Goal: Task Accomplishment & Management: Use online tool/utility

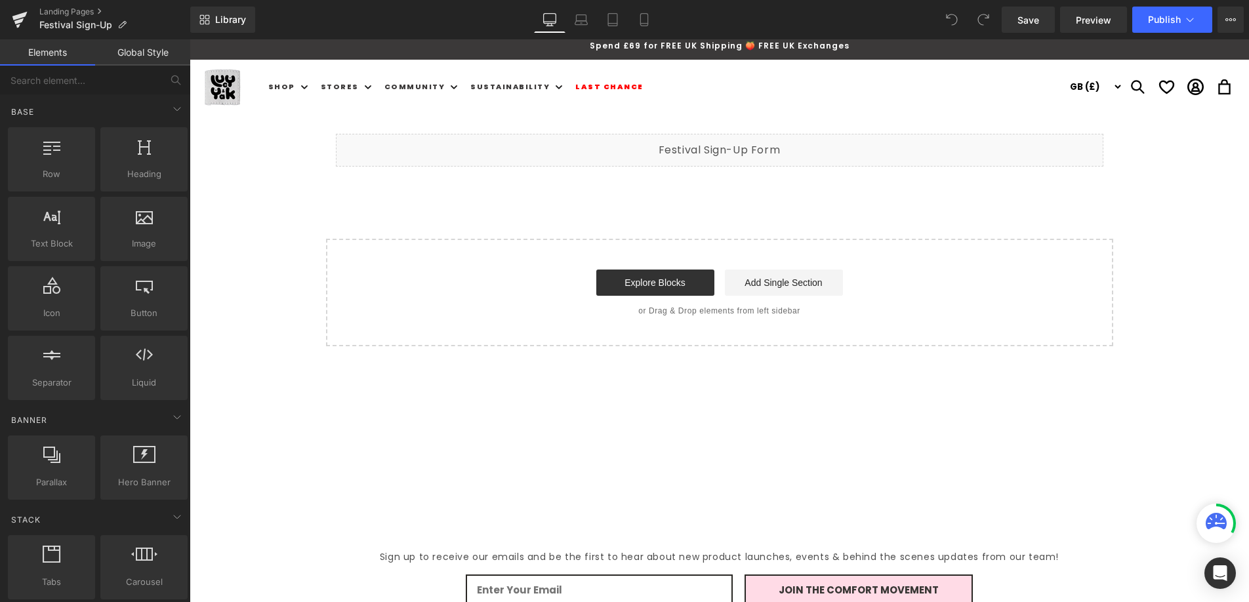
scroll to position [7, 0]
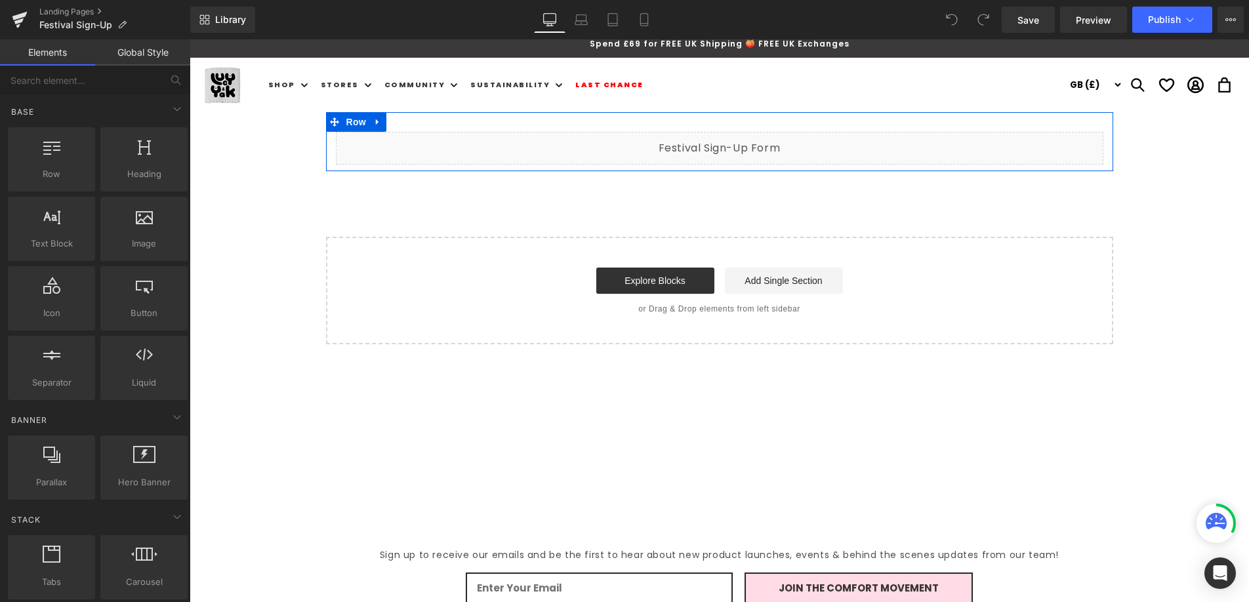
click at [738, 144] on div "Liquid" at bounding box center [720, 148] width 768 height 33
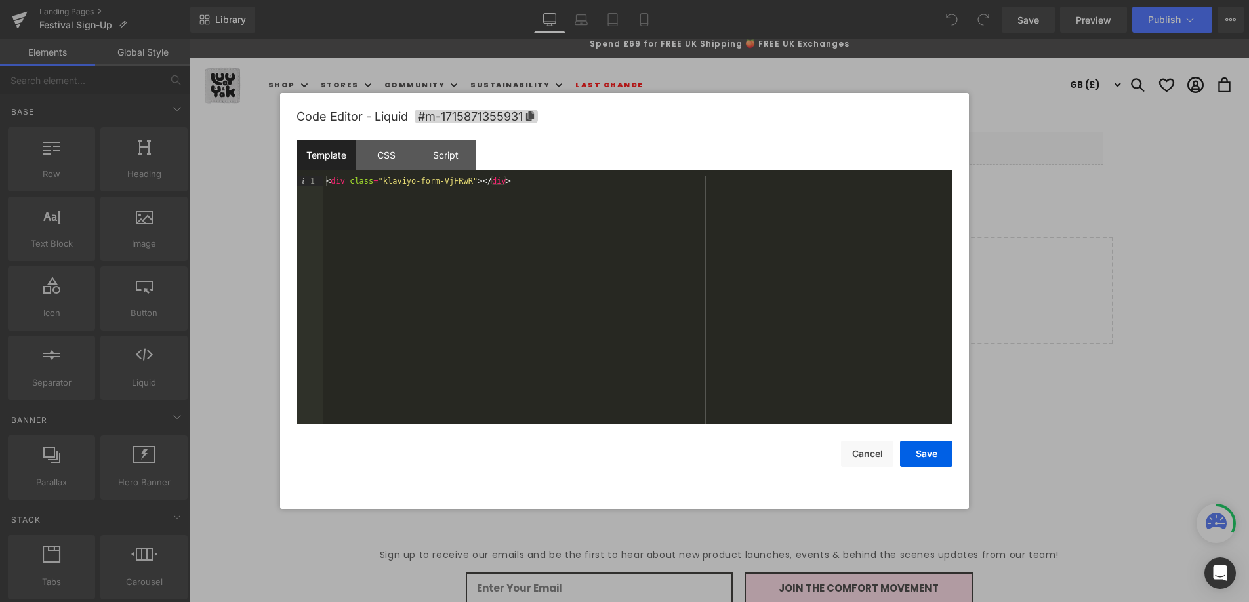
click at [463, 178] on div "< div class = "klaviyo-form-VjFRwR" > </ div >" at bounding box center [638, 310] width 629 height 266
click at [910, 451] on button "Save" at bounding box center [926, 454] width 52 height 26
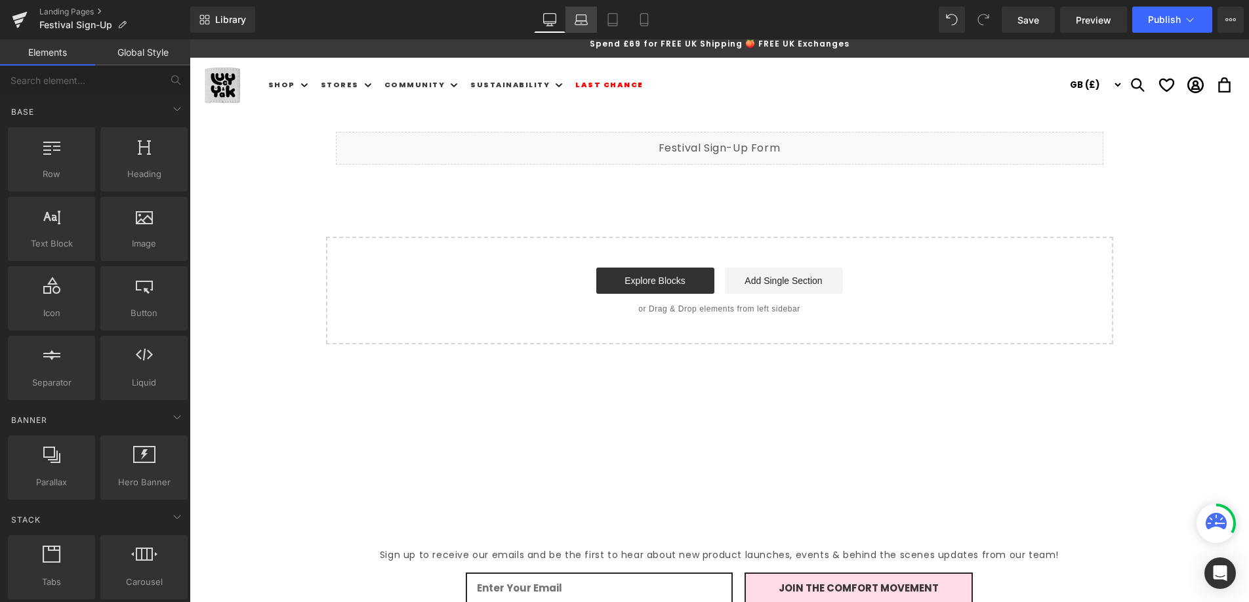
click at [582, 18] on icon at bounding box center [581, 19] width 13 height 13
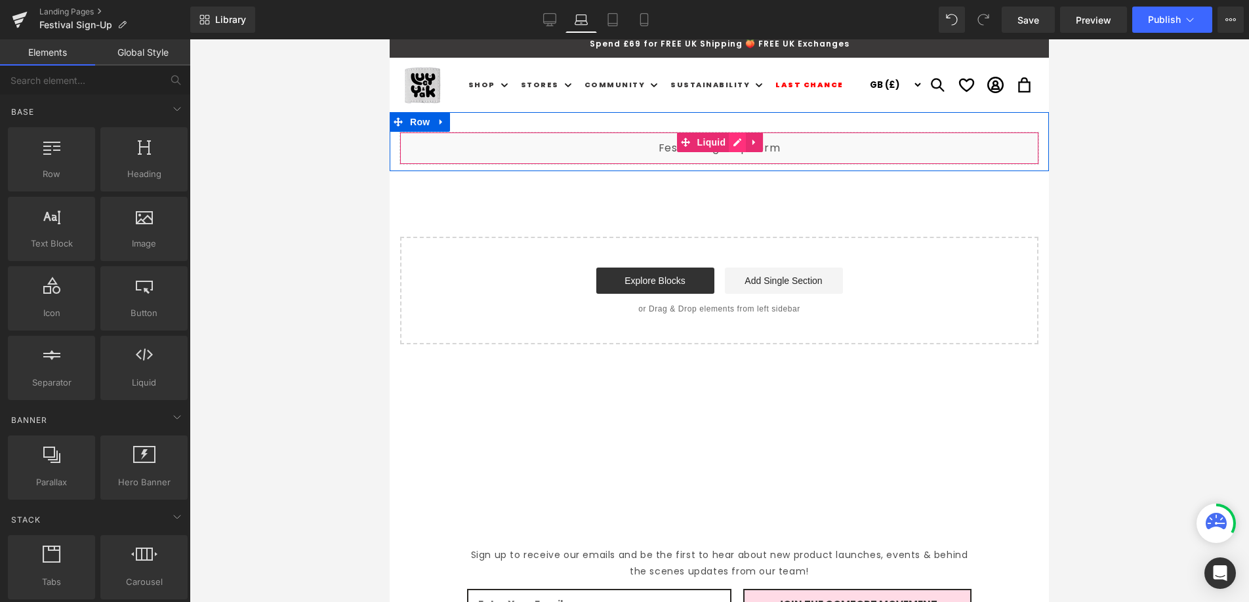
click at [736, 146] on div "Liquid" at bounding box center [720, 148] width 640 height 33
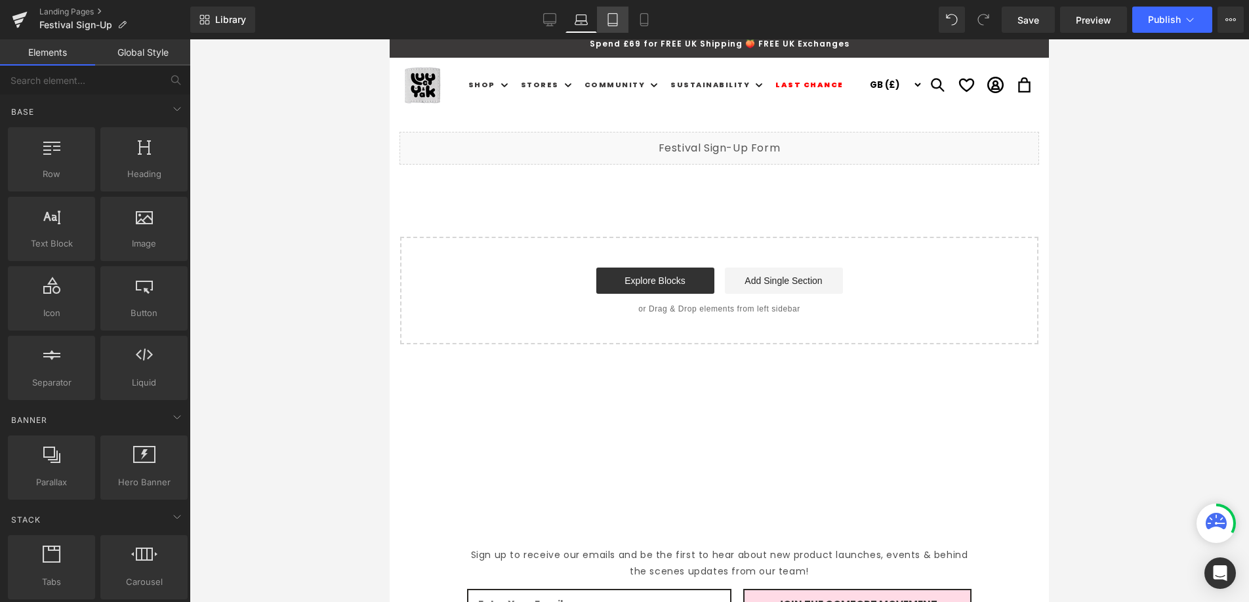
click at [607, 24] on icon at bounding box center [612, 19] width 13 height 13
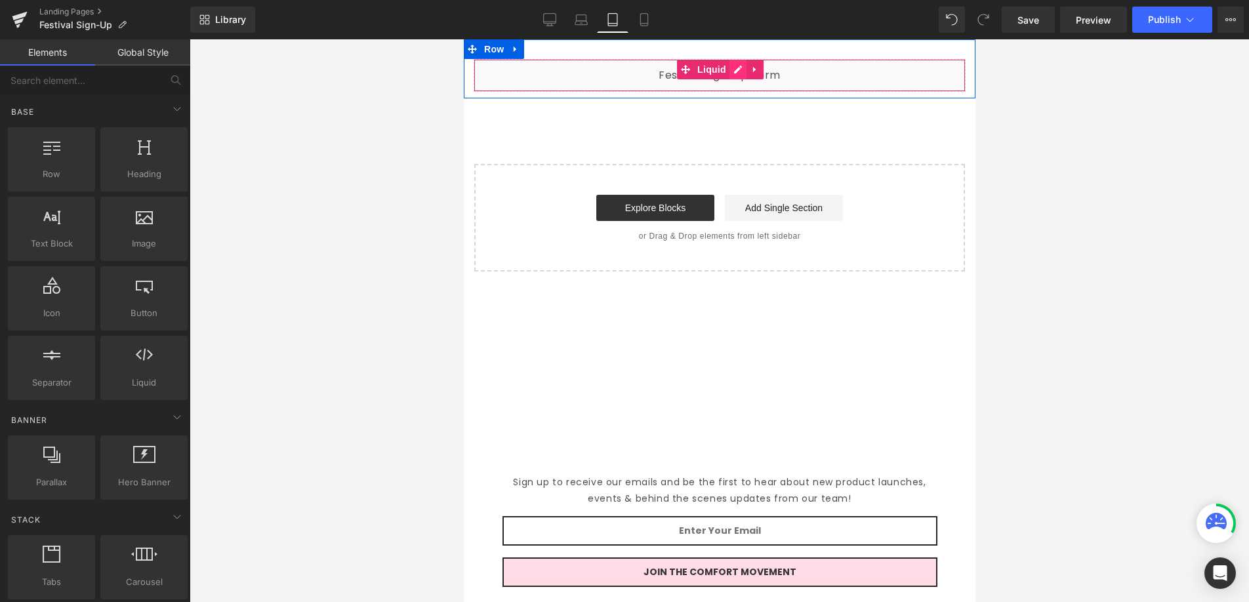
click at [738, 72] on div "Liquid" at bounding box center [719, 75] width 492 height 33
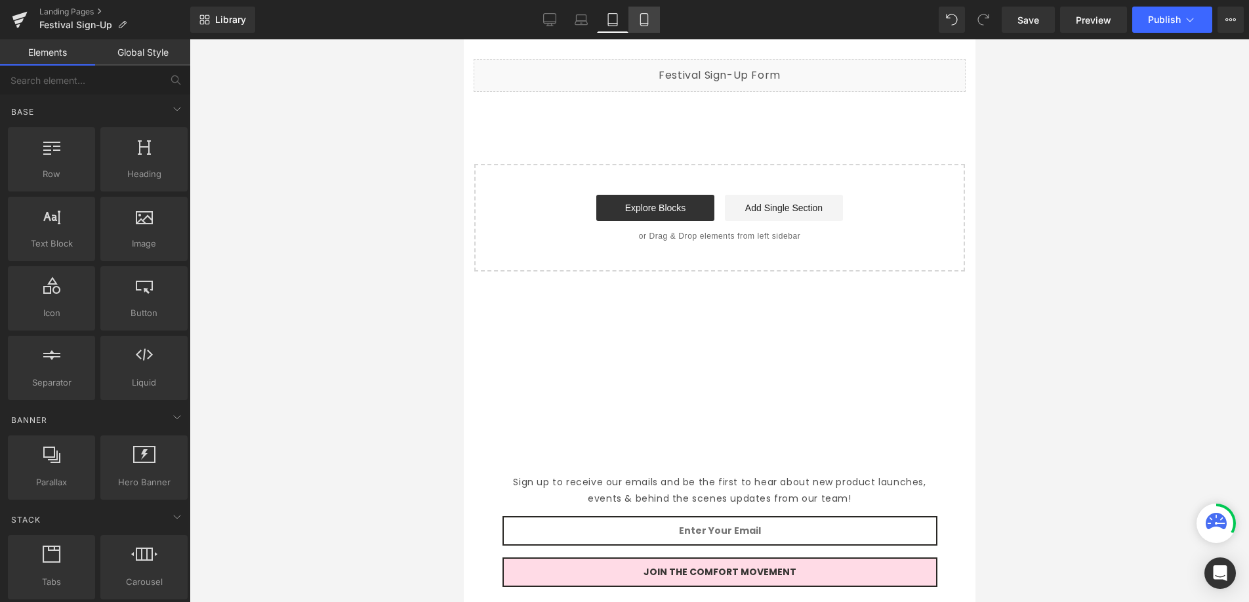
click at [645, 14] on icon at bounding box center [644, 19] width 13 height 13
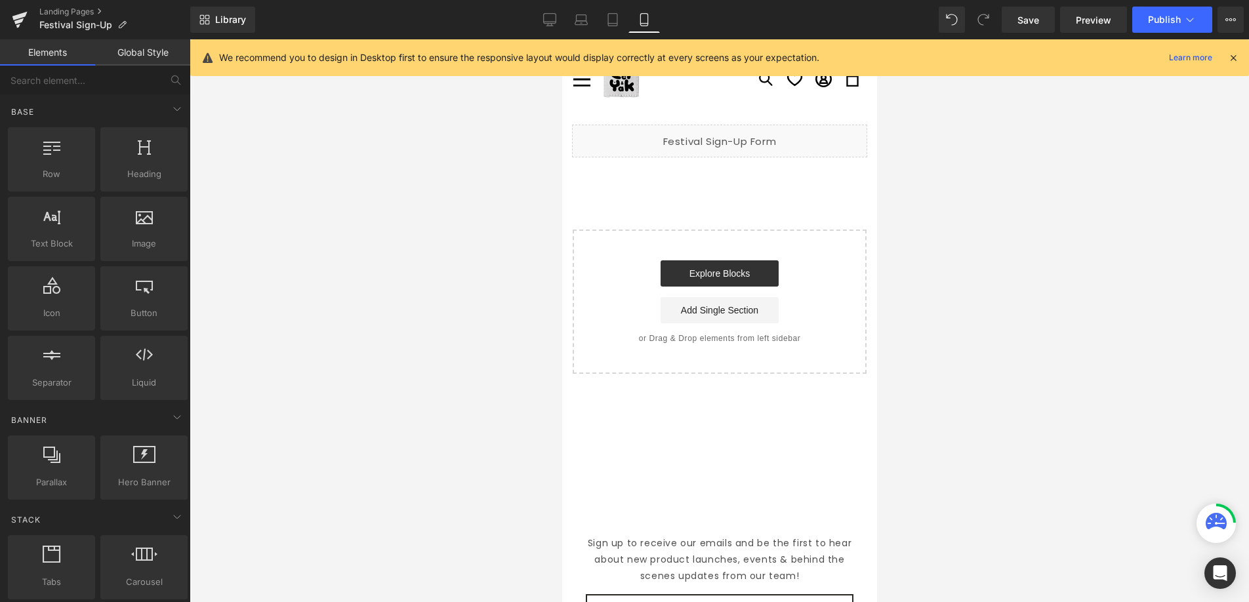
scroll to position [0, 0]
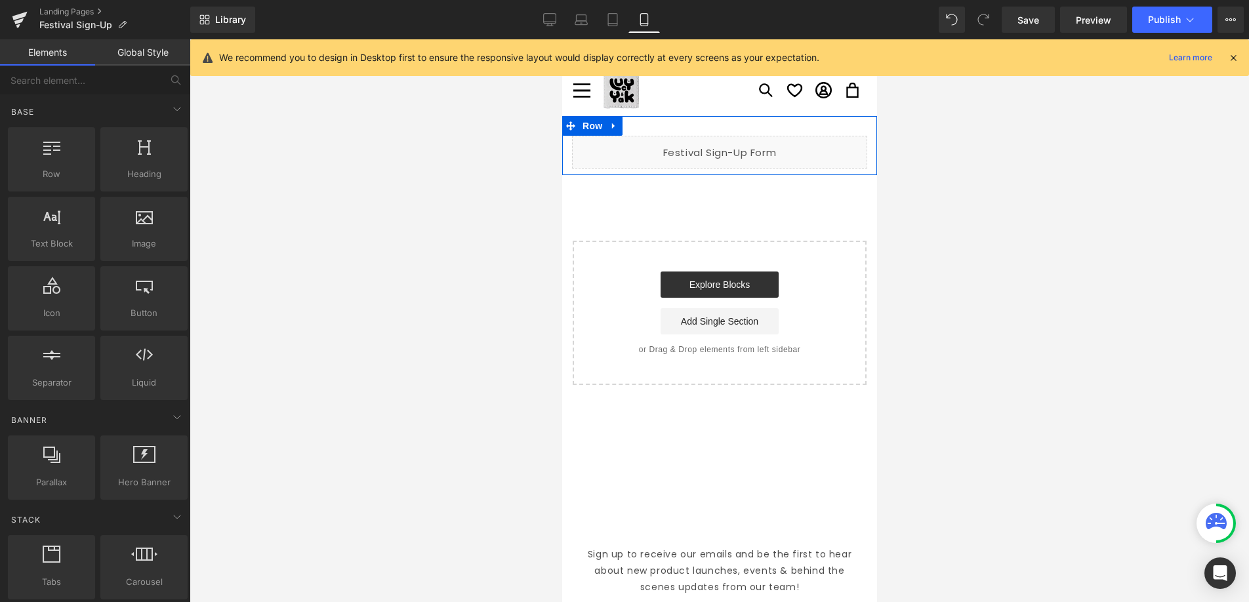
click at [736, 148] on div "Liquid" at bounding box center [719, 152] width 295 height 33
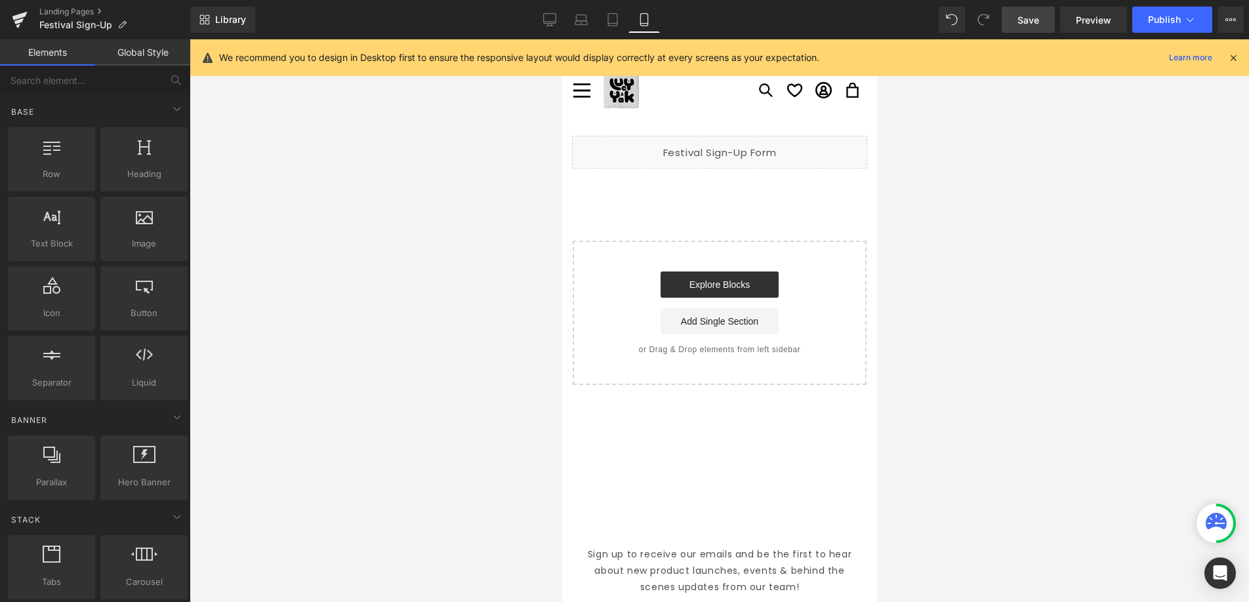
click at [1039, 18] on span "Save" at bounding box center [1029, 20] width 22 height 14
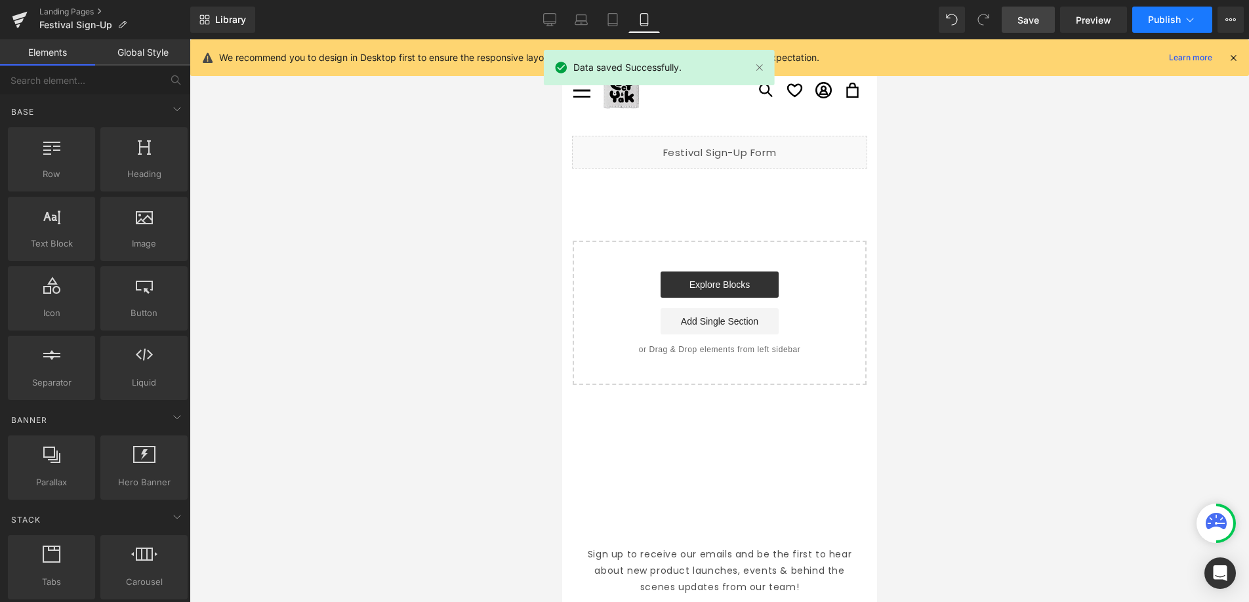
click at [1181, 18] on button "Publish" at bounding box center [1173, 20] width 80 height 26
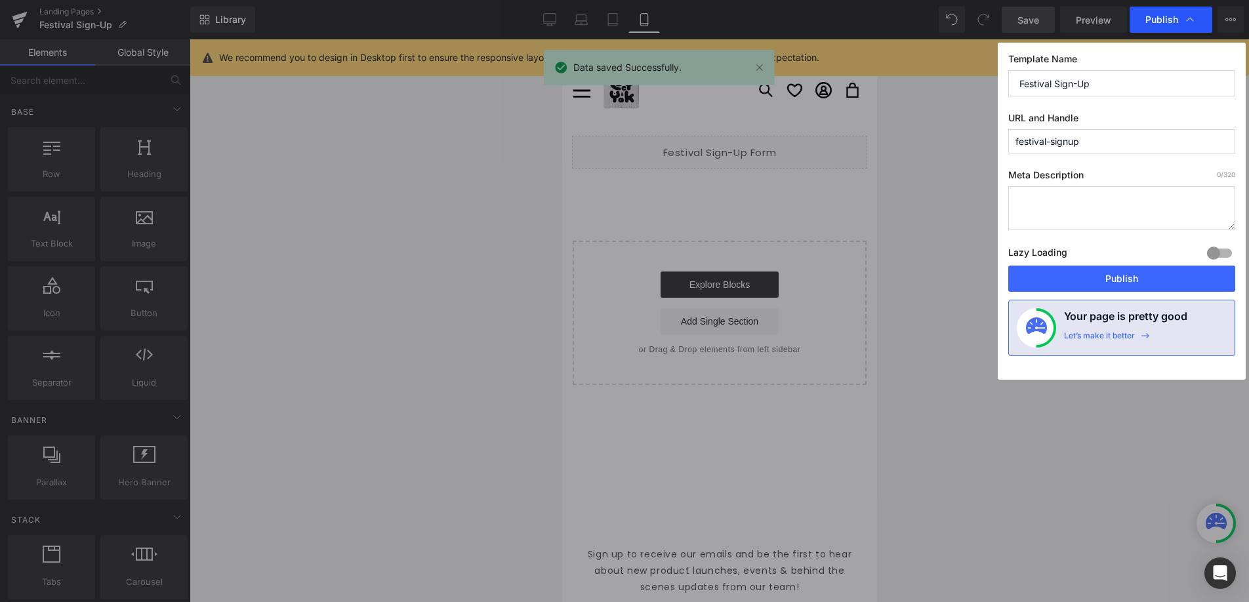
click at [0, 0] on span "Publish" at bounding box center [0, 0] width 0 height 0
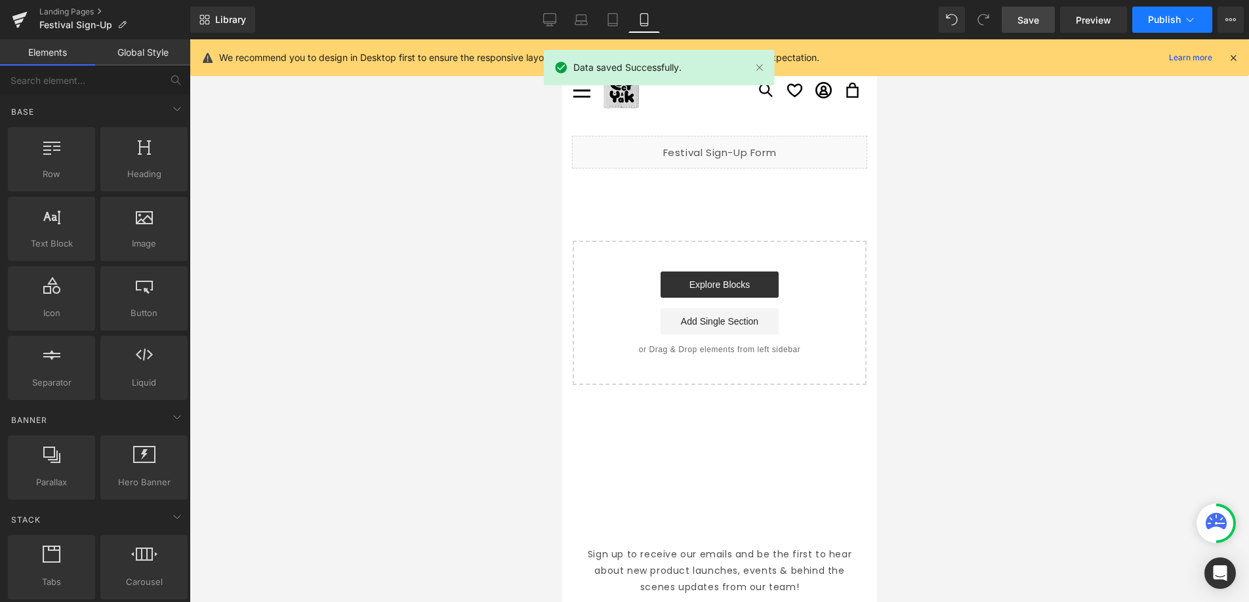
click at [1156, 20] on span "Publish" at bounding box center [1164, 19] width 33 height 10
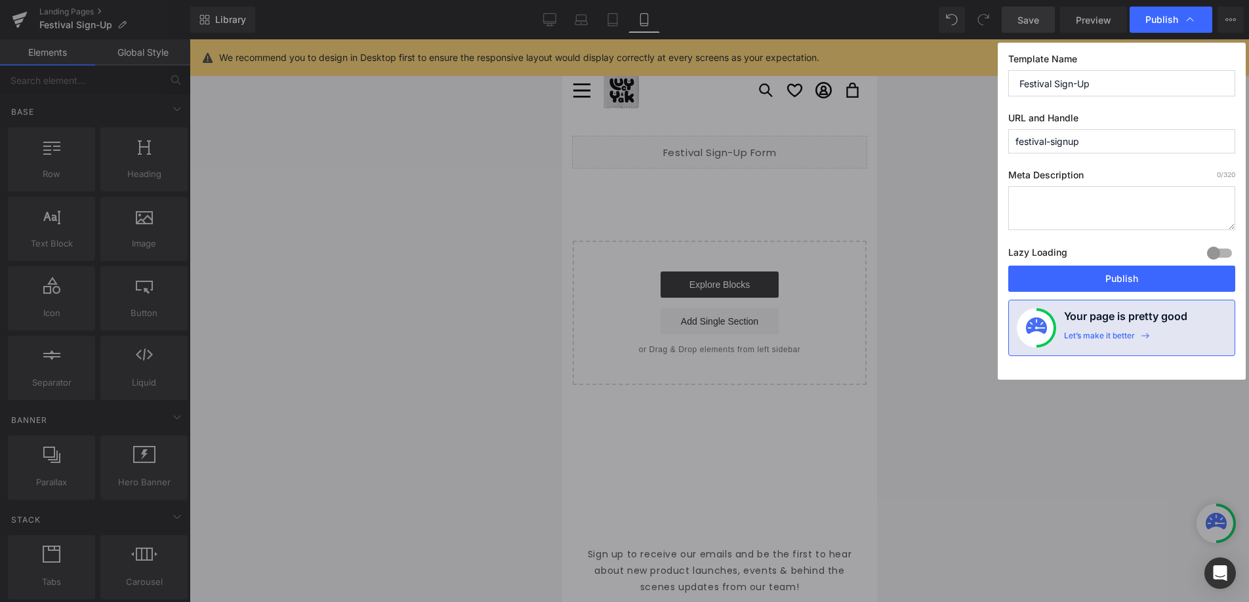
click at [1114, 274] on button "Publish" at bounding box center [1122, 279] width 227 height 26
